Goal: Task Accomplishment & Management: Complete application form

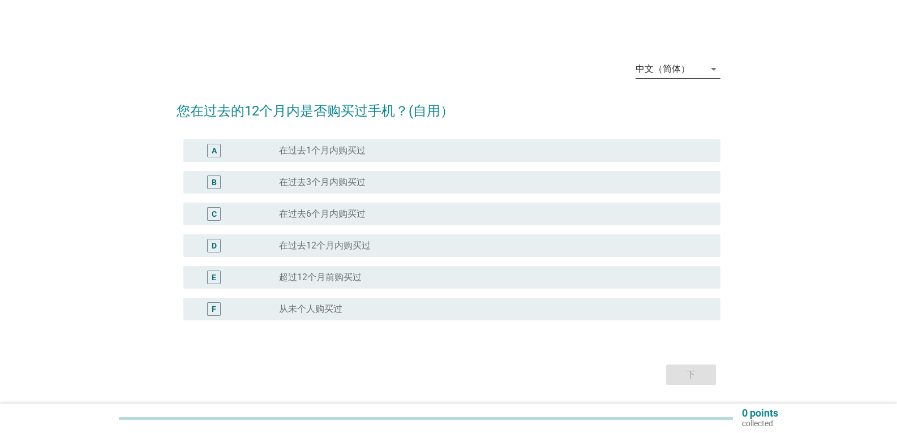
click at [695, 68] on div "中文（简体）" at bounding box center [669, 69] width 69 height 18
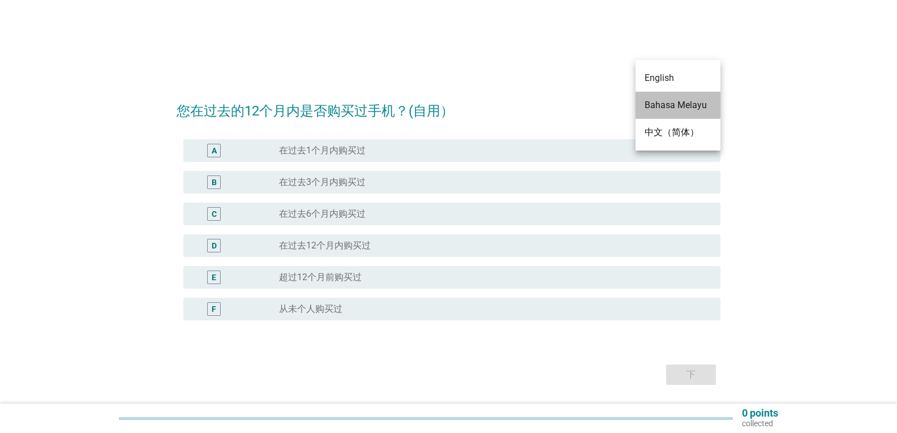
click at [689, 102] on div "Bahasa Melayu" at bounding box center [677, 105] width 67 height 14
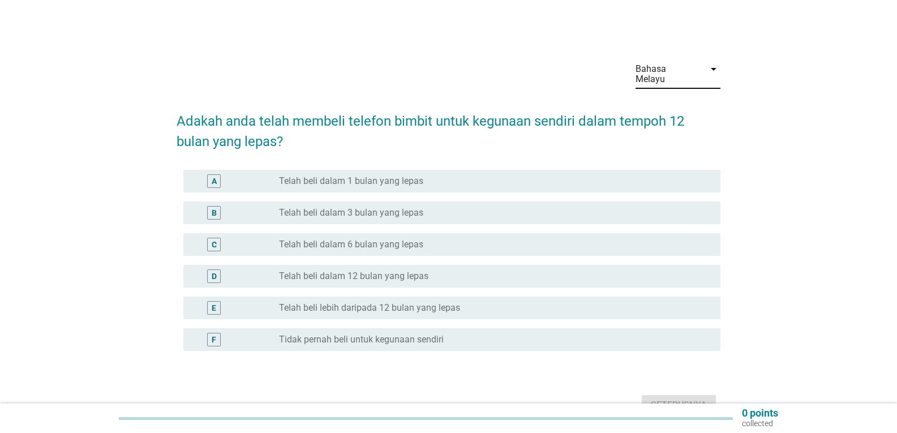
click at [435, 174] on div "radio_button_unchecked Telah beli dalam 1 bulan yang lepas" at bounding box center [495, 181] width 432 height 14
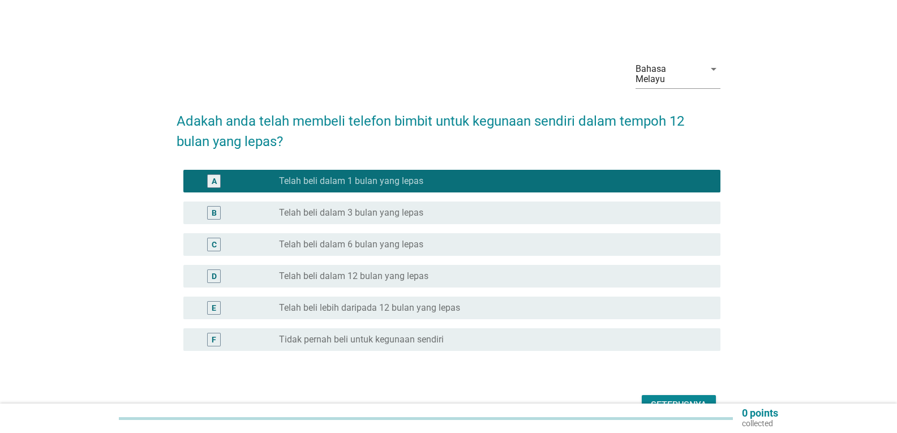
click at [673, 398] on div "Seterusnya" at bounding box center [679, 405] width 56 height 14
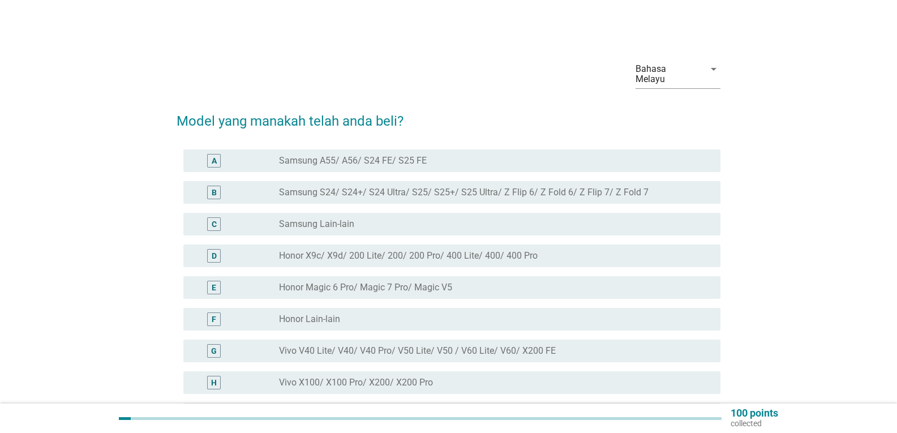
scroll to position [57, 0]
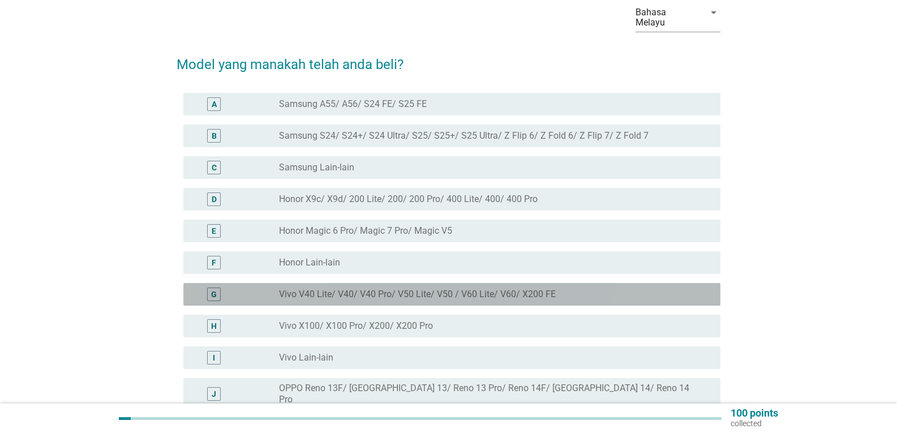
click at [505, 289] on label "Vivo V40 Lite/ V40/ V40 Pro/ V50 Lite/ V50 / V60 Lite/ V60/ X200 FE" at bounding box center [417, 294] width 277 height 11
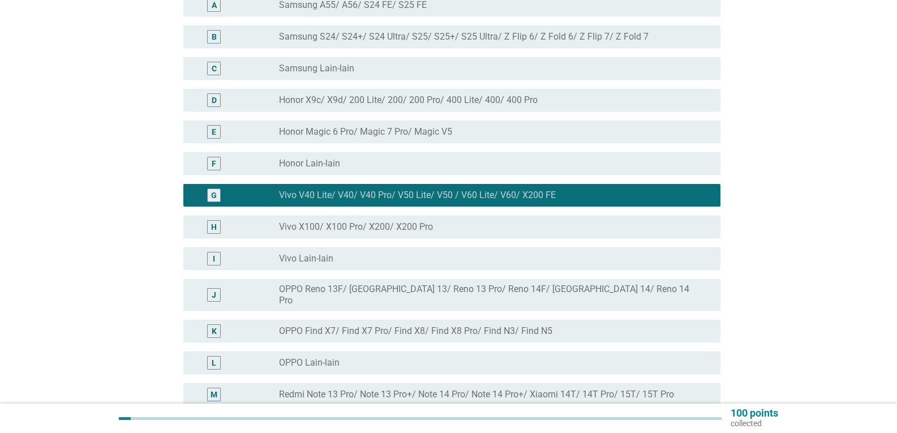
scroll to position [170, 0]
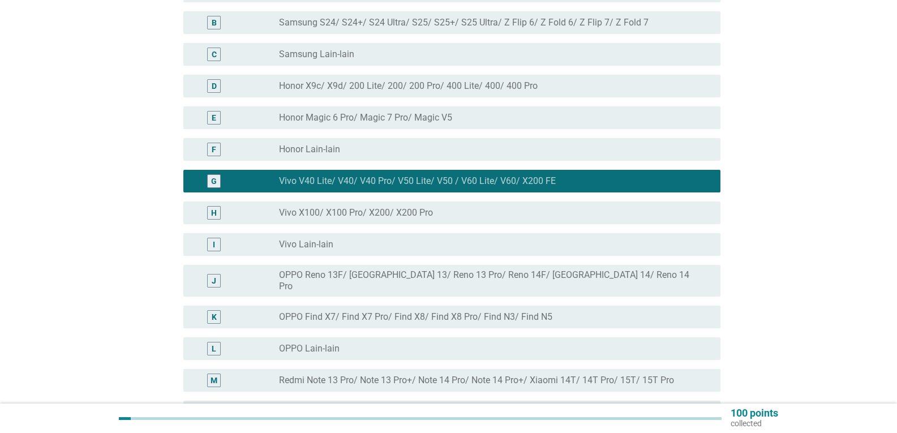
click at [466, 207] on div "radio_button_unchecked Vivo X100/ X100 Pro/ X200/ X200 Pro" at bounding box center [490, 212] width 423 height 11
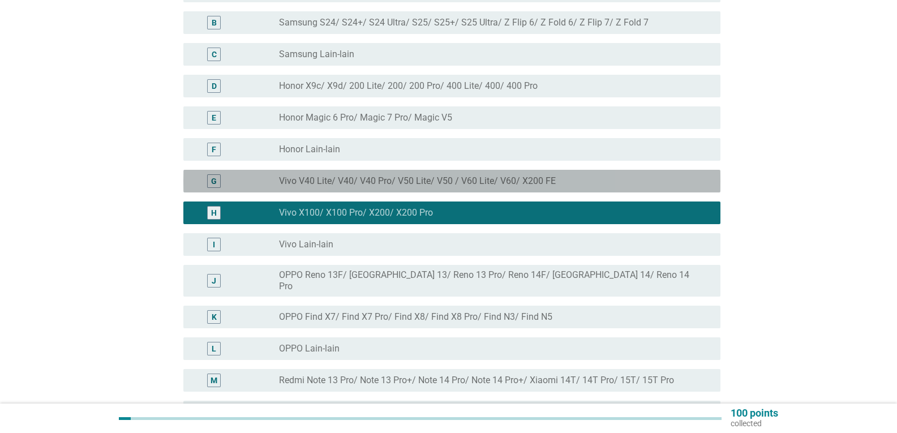
click at [460, 175] on label "Vivo V40 Lite/ V40/ V40 Pro/ V50 Lite/ V50 / V60 Lite/ V60/ X200 FE" at bounding box center [417, 180] width 277 height 11
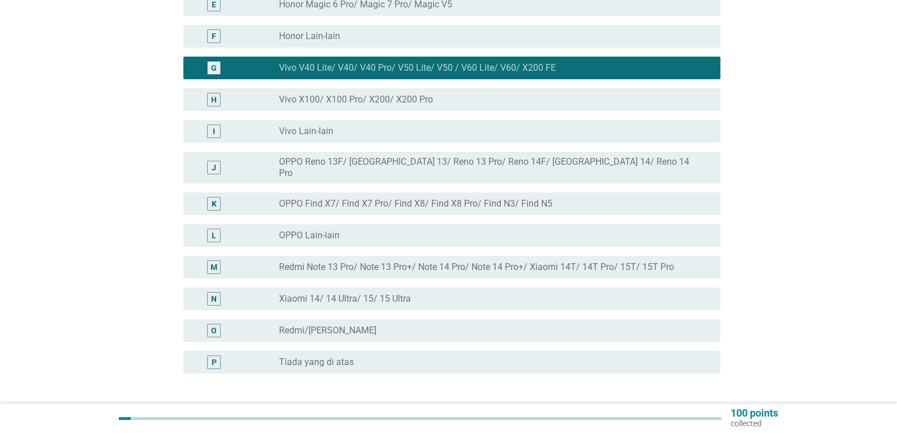
scroll to position [353, 0]
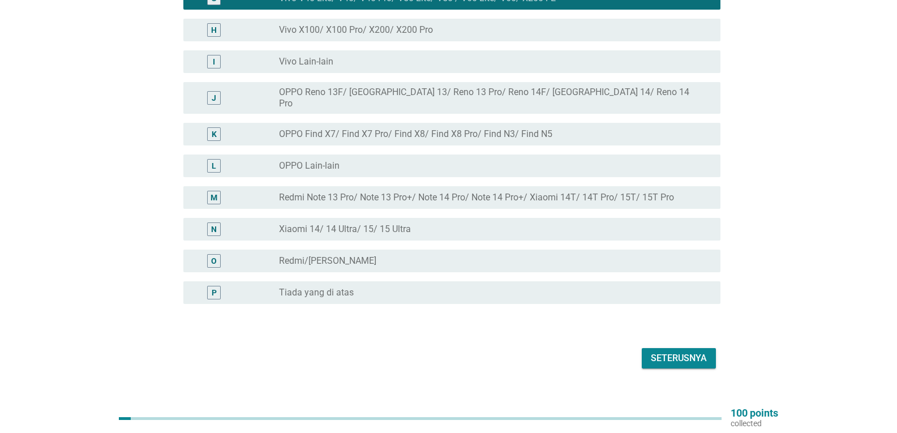
click at [668, 351] on div "Seterusnya" at bounding box center [679, 358] width 56 height 14
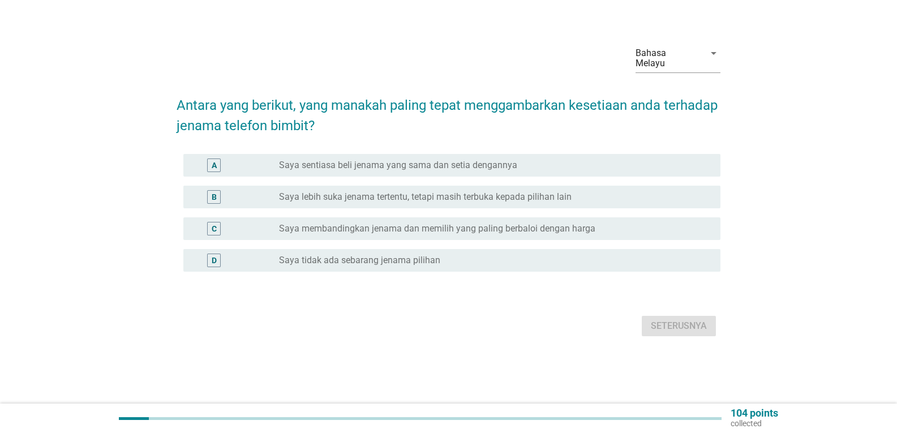
scroll to position [0, 0]
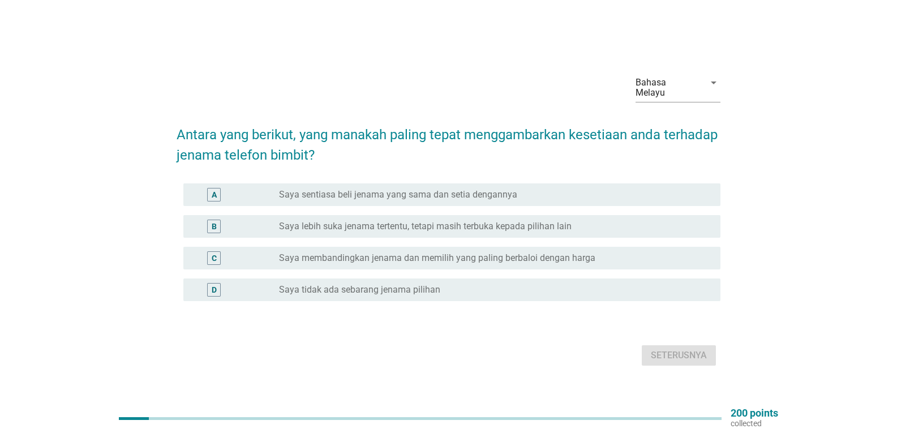
click at [323, 190] on label "Saya sentiasa beli jenama yang sama dan setia dengannya" at bounding box center [398, 194] width 238 height 11
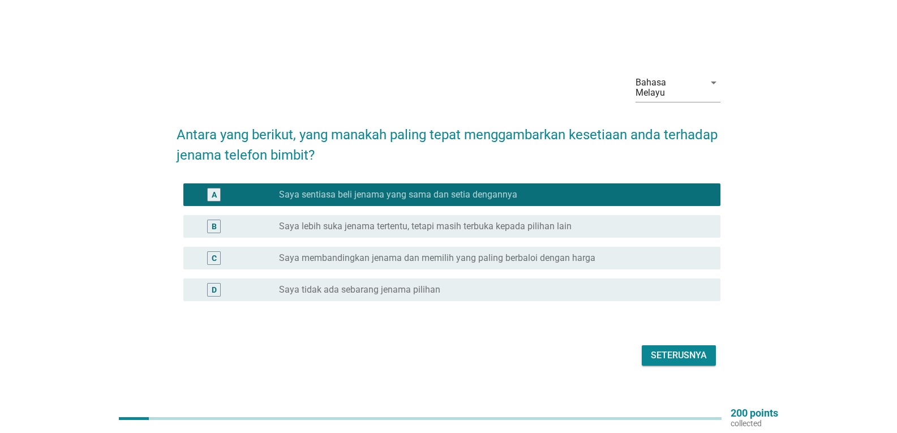
click at [383, 223] on label "Saya lebih suka jenama tertentu, tetapi masih terbuka kepada pilihan lain" at bounding box center [425, 226] width 293 height 11
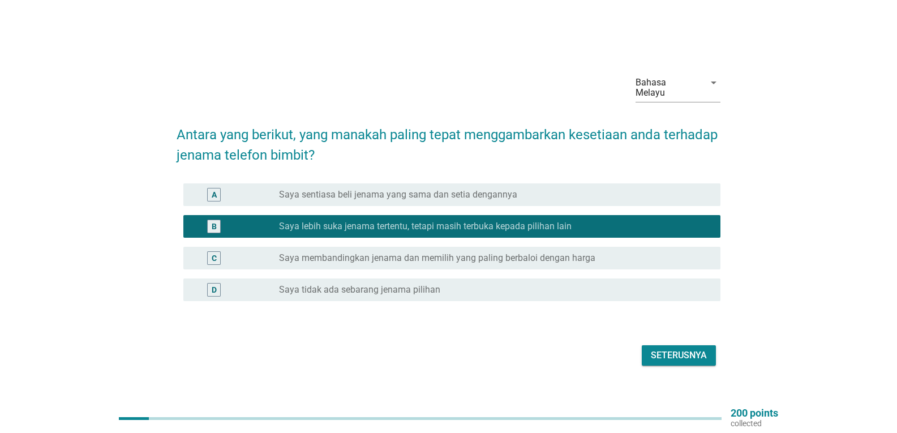
click at [379, 189] on label "Saya sentiasa beli jenama yang sama dan setia dengannya" at bounding box center [398, 194] width 238 height 11
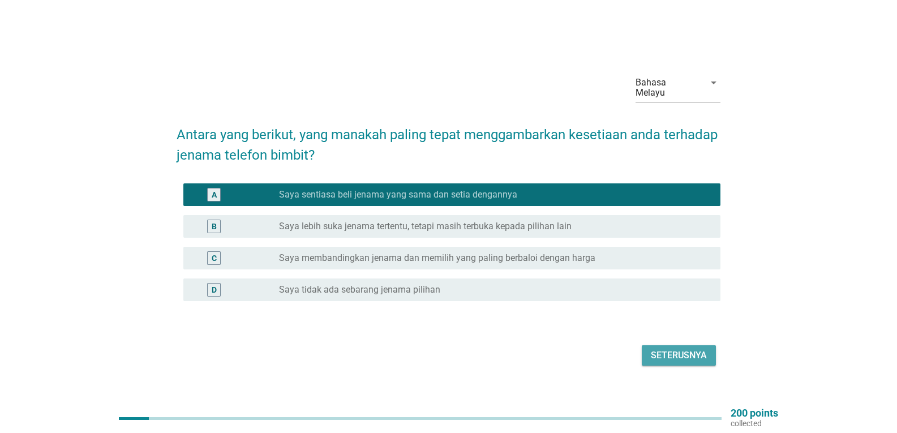
click at [672, 352] on div "Seterusnya" at bounding box center [679, 356] width 56 height 14
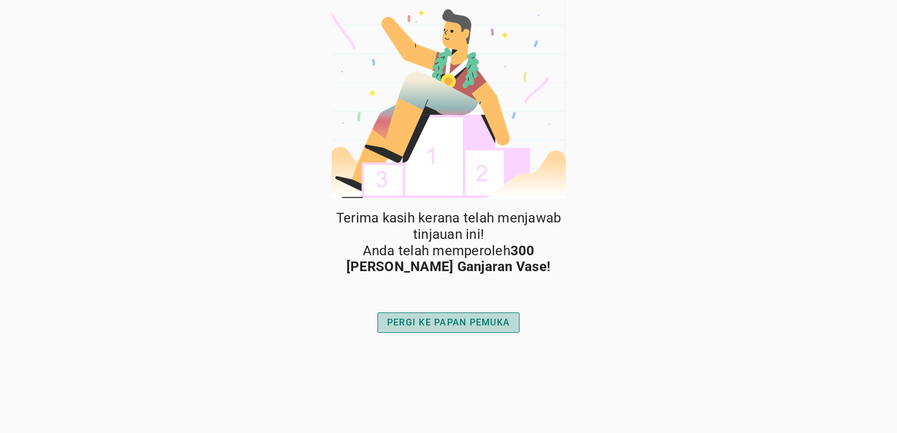
click at [509, 328] on div "PERGI KE PAPAN PEMUKA" at bounding box center [448, 323] width 123 height 14
